Goal: Task Accomplishment & Management: Use online tool/utility

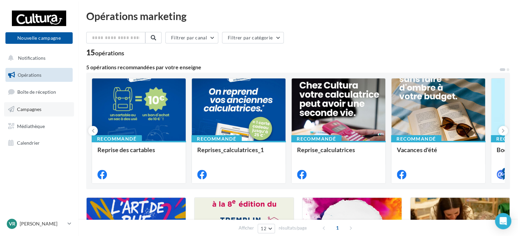
click at [33, 110] on span "Campagnes" at bounding box center [29, 109] width 24 height 6
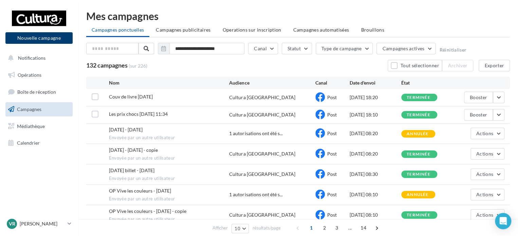
click at [65, 38] on button "Nouvelle campagne" at bounding box center [38, 38] width 67 height 12
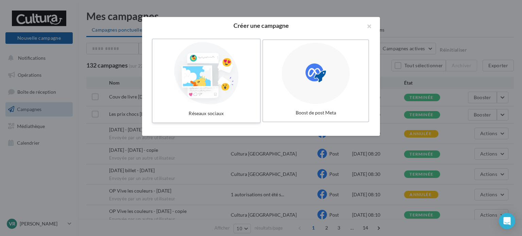
click at [223, 77] on div at bounding box center [206, 73] width 102 height 62
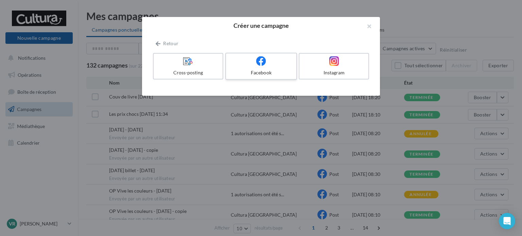
click at [264, 61] on icon at bounding box center [261, 61] width 10 height 10
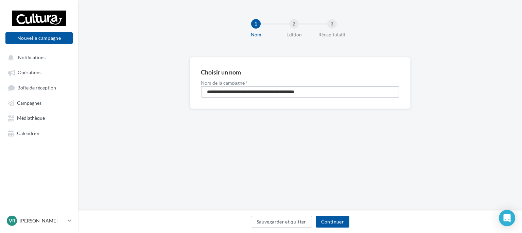
click at [272, 93] on input "**********" at bounding box center [300, 92] width 198 height 12
type input "***"
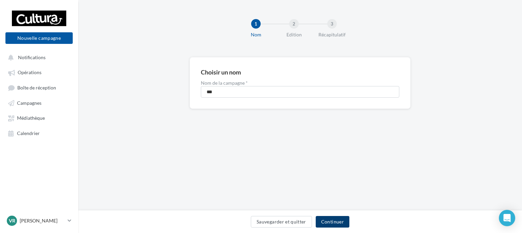
click at [322, 225] on button "Continuer" at bounding box center [333, 222] width 34 height 12
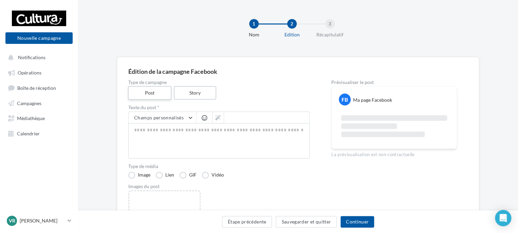
click at [157, 94] on label "Post" at bounding box center [149, 93] width 43 height 14
click at [359, 223] on button "Continuer" at bounding box center [358, 222] width 34 height 12
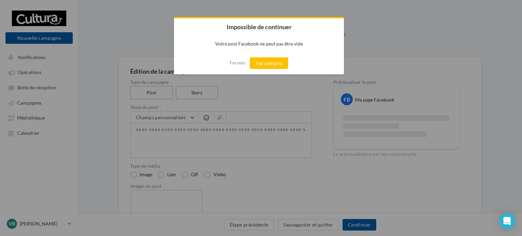
click at [401, 27] on div at bounding box center [261, 118] width 522 height 236
click at [233, 65] on button "Fermer" at bounding box center [238, 62] width 16 height 11
